Goal: Task Accomplishment & Management: Manage account settings

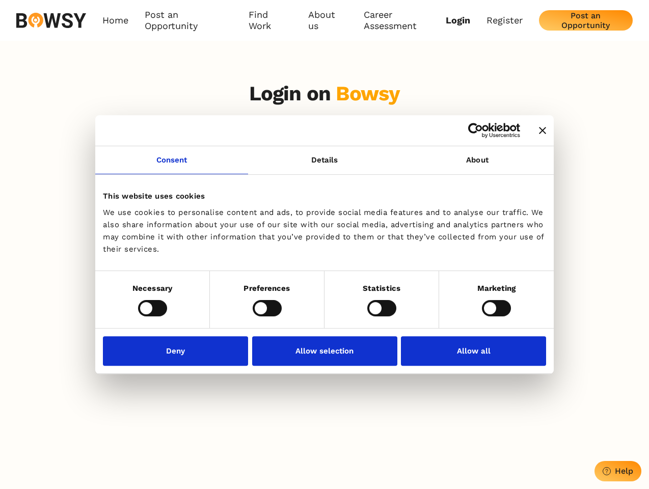
click at [539, 131] on icon "Close banner" at bounding box center [542, 130] width 7 height 7
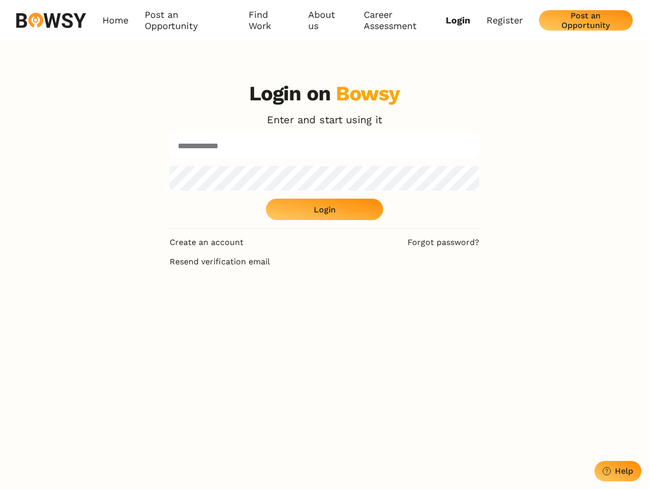
click at [172, 166] on link "Consent" at bounding box center [171, 160] width 153 height 28
click at [478, 166] on div "Login on Bowsy Enter and start using it Login" at bounding box center [325, 155] width 310 height 147
click at [152, 308] on div "Login on Bowsy Enter and start using it Login Create an account Forgot password…" at bounding box center [324, 317] width 649 height 489
click at [267, 308] on div "Login on Bowsy Enter and start using it Login Create an account Forgot password…" at bounding box center [325, 317] width 326 height 489
click at [382, 308] on div "Login on Bowsy Enter and start using it Login Create an account Forgot password…" at bounding box center [325, 317] width 326 height 489
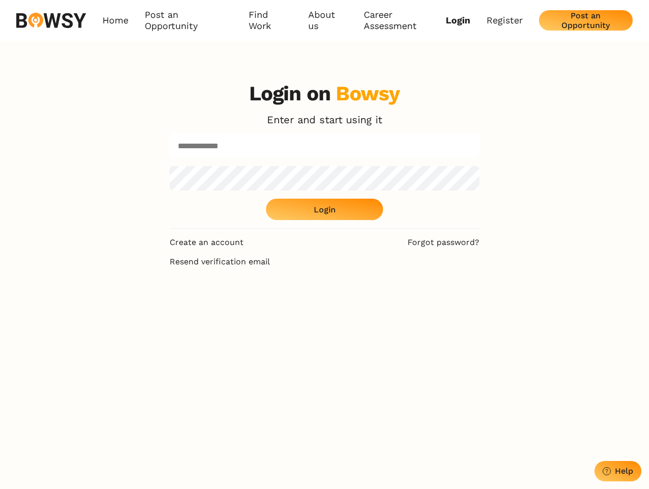
click at [496, 308] on div "Login on Bowsy Enter and start using it Login Create an account Forgot password…" at bounding box center [324, 317] width 649 height 489
click at [178, 351] on div "Login on Bowsy Enter and start using it Login Create an account Forgot password…" at bounding box center [325, 317] width 326 height 489
click at [325, 351] on div "Login on Bowsy Enter and start using it Login Create an account Forgot password…" at bounding box center [325, 317] width 326 height 489
